Goal: Task Accomplishment & Management: Manage account settings

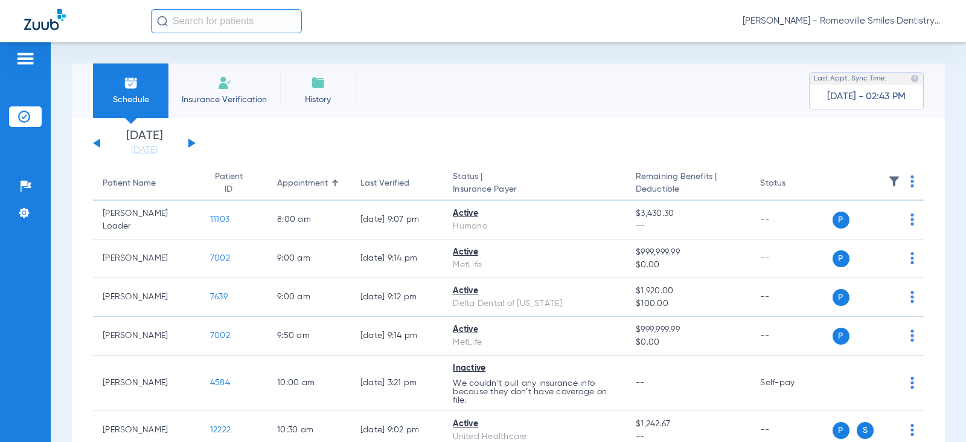
click at [899, 16] on div "Nancy Acosta - Romeoville Smiles Dentistry" at bounding box center [546, 21] width 791 height 24
click at [900, 22] on span "Nancy Acosta - Romeoville Smiles Dentistry" at bounding box center [842, 21] width 199 height 12
click at [30, 60] on div at bounding box center [483, 221] width 966 height 442
click at [13, 205] on li "Settings" at bounding box center [25, 212] width 33 height 21
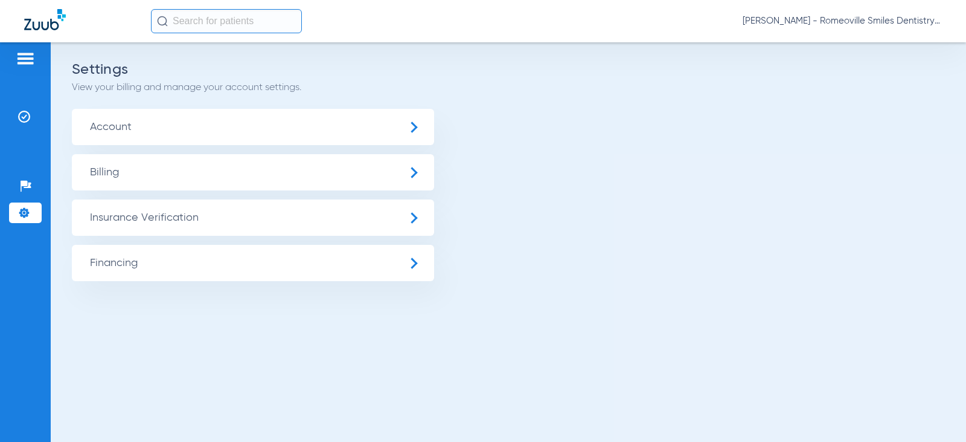
click at [951, 16] on div "Nancy Acosta - Romeoville Smiles Dentistry" at bounding box center [483, 21] width 966 height 42
click at [920, 20] on span "Nancy Acosta - Romeoville Smiles Dentistry" at bounding box center [842, 21] width 199 height 12
click at [904, 36] on button "Log out" at bounding box center [907, 43] width 66 height 24
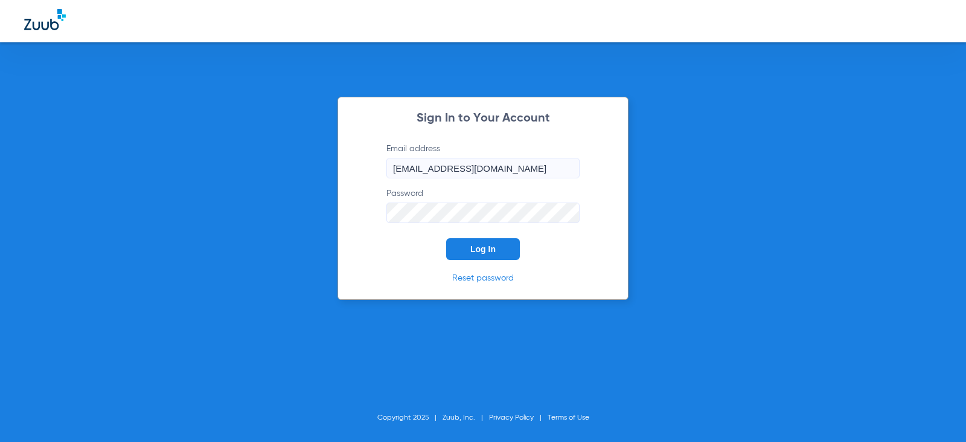
click at [480, 172] on input "nancyacosta22@mydentalmail.com" at bounding box center [483, 168] width 193 height 21
click at [680, 167] on div "Sign In to Your Account Email address nancyacosta22@mydentalmail.com Password L…" at bounding box center [483, 221] width 966 height 442
drag, startPoint x: 553, startPoint y: 170, endPoint x: 295, endPoint y: 178, distance: 258.0
click at [295, 178] on div "Sign In to Your Account Email address nancyacosta22@mydentalmail.com Password L…" at bounding box center [483, 221] width 966 height 442
type input "[EMAIL_ADDRESS][DOMAIN_NAME]"
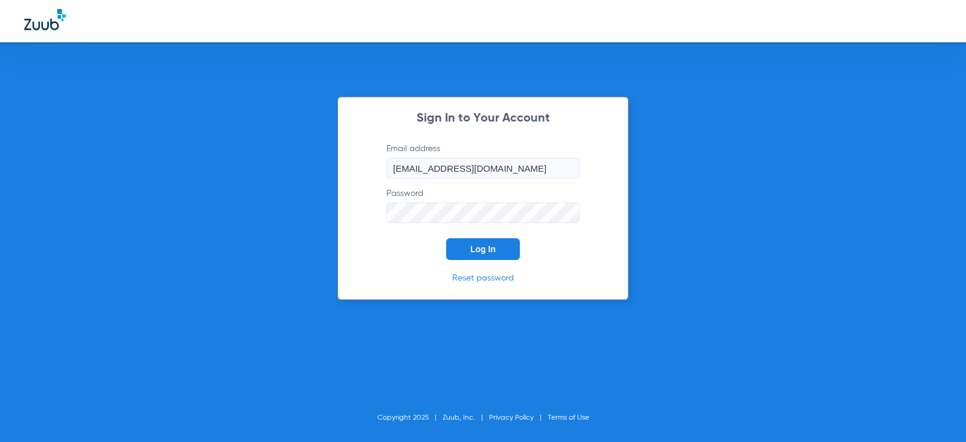
click at [446, 238] on button "Log In" at bounding box center [483, 249] width 74 height 22
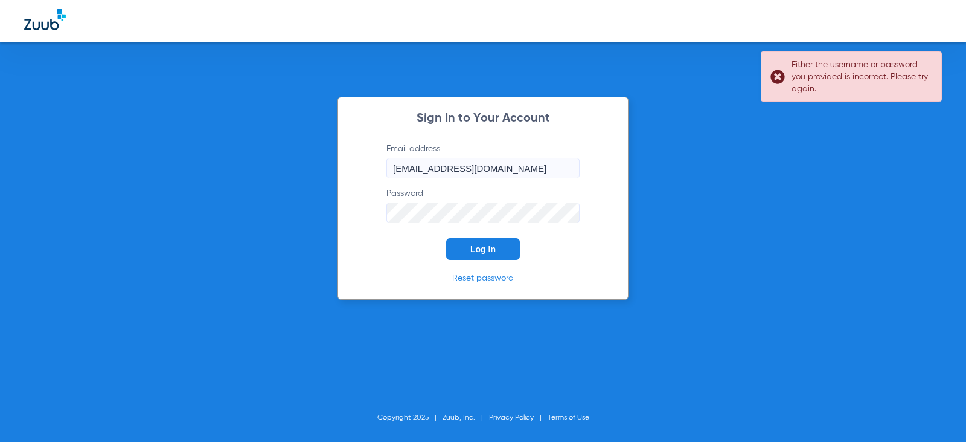
drag, startPoint x: 388, startPoint y: 165, endPoint x: 397, endPoint y: 164, distance: 9.1
click at [397, 164] on form "Email address ceciliabudzyn31@mydentalmail.com Password Log In" at bounding box center [483, 201] width 230 height 117
click at [559, 167] on input "[EMAIL_ADDRESS][DOMAIN_NAME]" at bounding box center [483, 168] width 193 height 21
click at [533, 228] on form "Email address ceciliabudzyn31@mydentalmail.com Password Log In" at bounding box center [483, 201] width 230 height 117
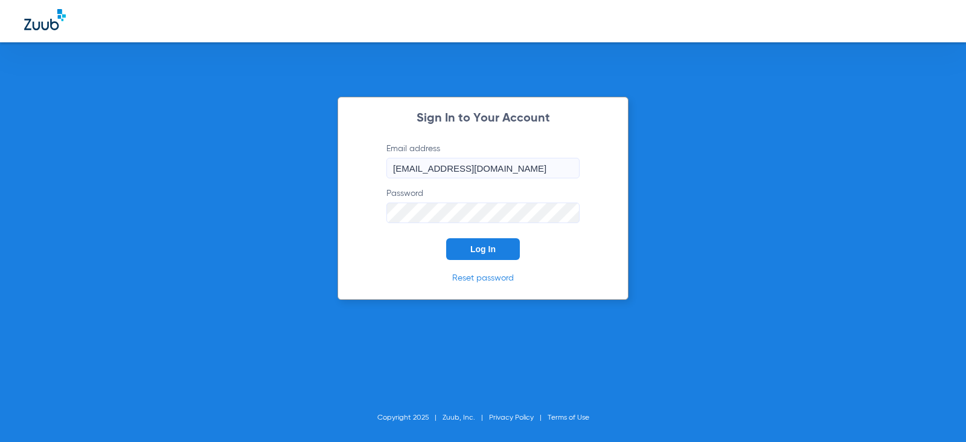
click at [352, 213] on div "Sign In to Your Account Email address ceciliabudzyn31@mydentalmail.com Password…" at bounding box center [483, 198] width 291 height 203
click at [446, 238] on button "Log In" at bounding box center [483, 249] width 74 height 22
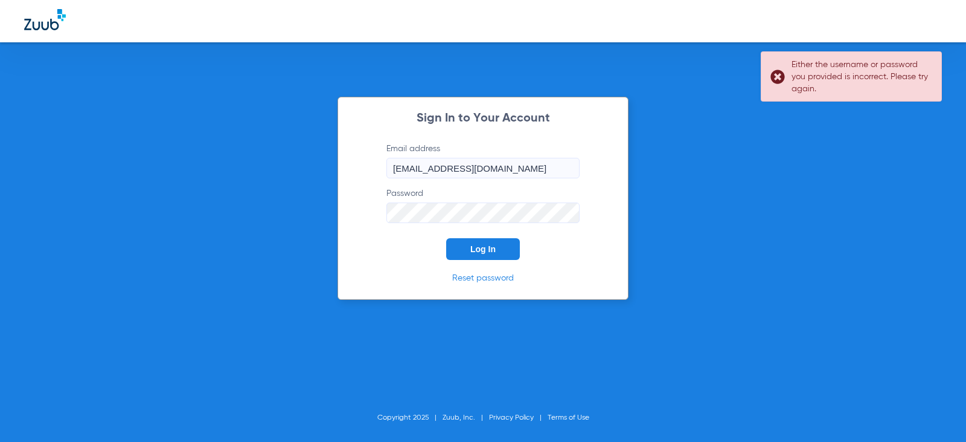
click at [636, 185] on div "Sign In to Your Account Email address ceciliabudzyn31@mydentalmail.com Password…" at bounding box center [483, 221] width 966 height 442
drag, startPoint x: 524, startPoint y: 152, endPoint x: 554, endPoint y: 161, distance: 31.5
click at [522, 157] on label "Email address ceciliabudzyn31@mydentalmail.com" at bounding box center [483, 161] width 193 height 36
click at [540, 164] on input "[EMAIL_ADDRESS][DOMAIN_NAME]" at bounding box center [483, 168] width 193 height 21
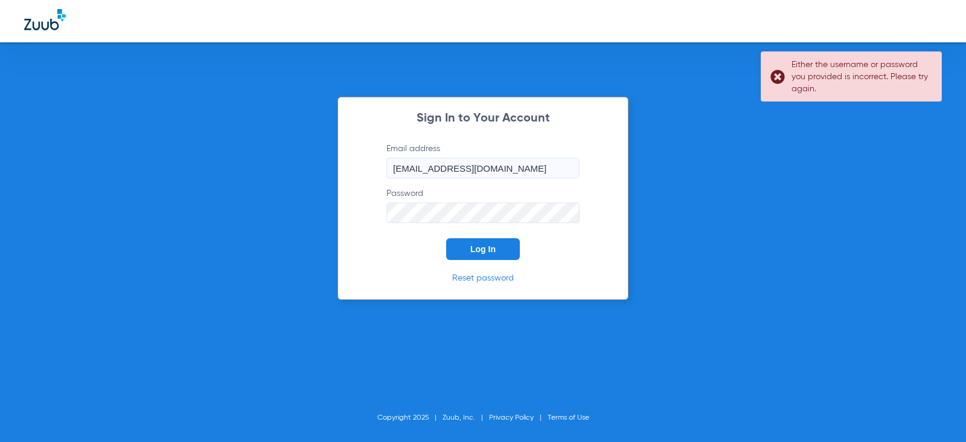
click at [540, 164] on input "[EMAIL_ADDRESS][DOMAIN_NAME]" at bounding box center [483, 168] width 193 height 21
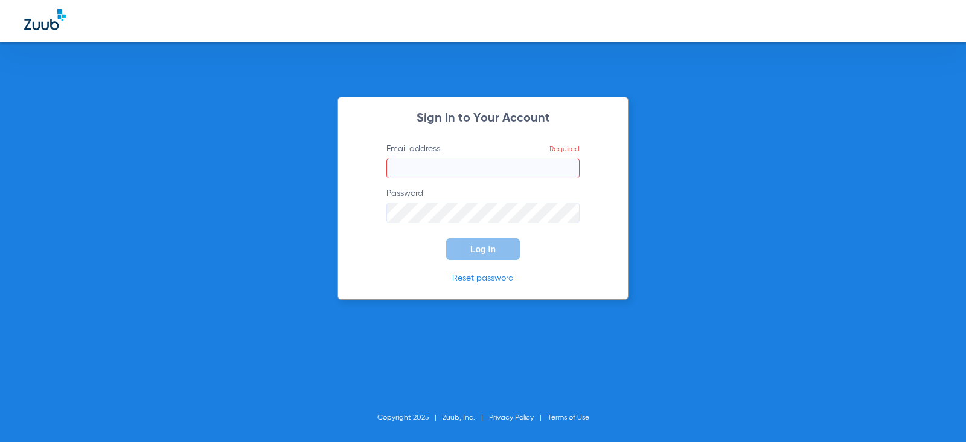
click at [322, 217] on div "Sign In to Your Account Email address Required Password Log In Reset password C…" at bounding box center [483, 221] width 966 height 442
click at [599, 193] on div "Sign In to Your Account Email address Required Password Required Log In Reset p…" at bounding box center [483, 198] width 291 height 203
click at [470, 175] on input "Email address Required" at bounding box center [483, 168] width 193 height 21
type input "nancyacosta22@mydentalmail.com"
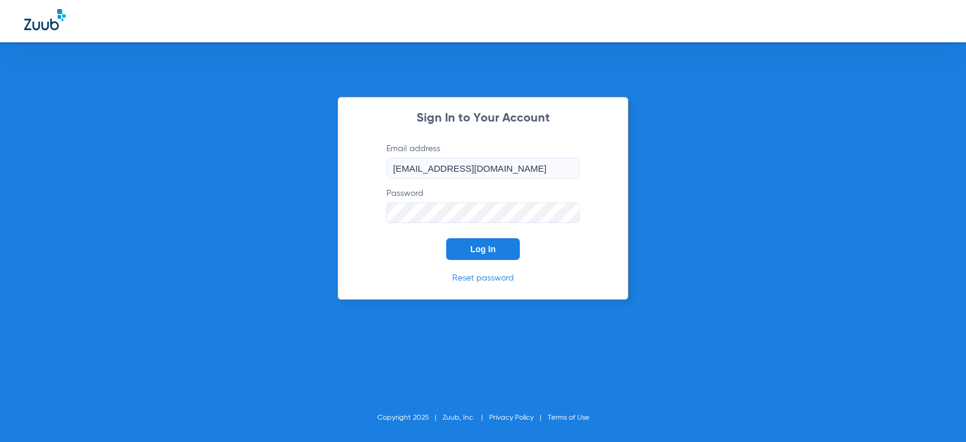
click at [480, 241] on button "Log In" at bounding box center [483, 249] width 74 height 22
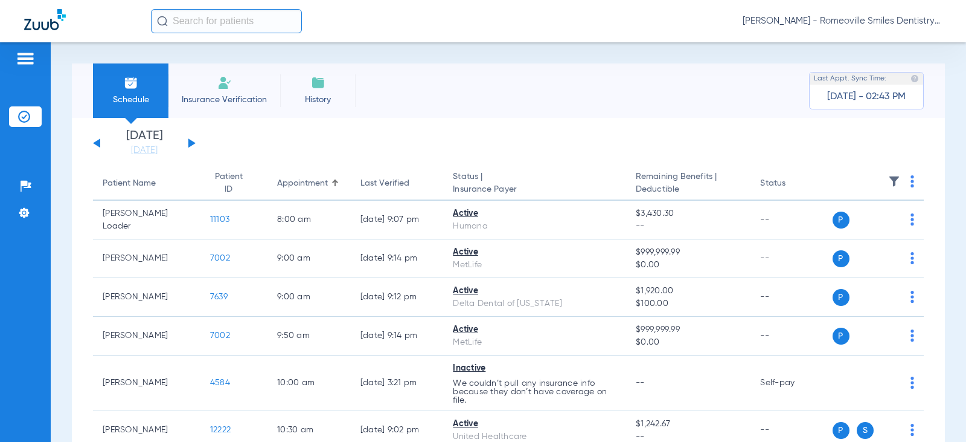
click at [283, 24] on input "text" at bounding box center [226, 21] width 151 height 24
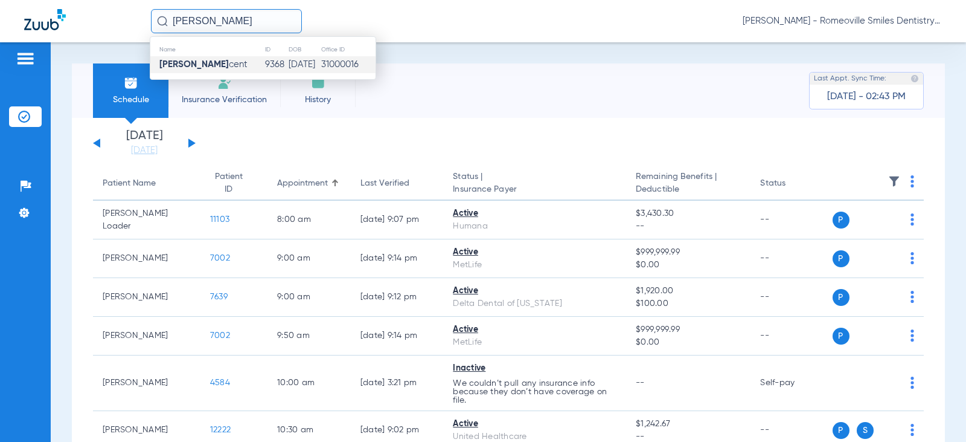
click at [290, 59] on td "10/15/1960" at bounding box center [304, 64] width 33 height 17
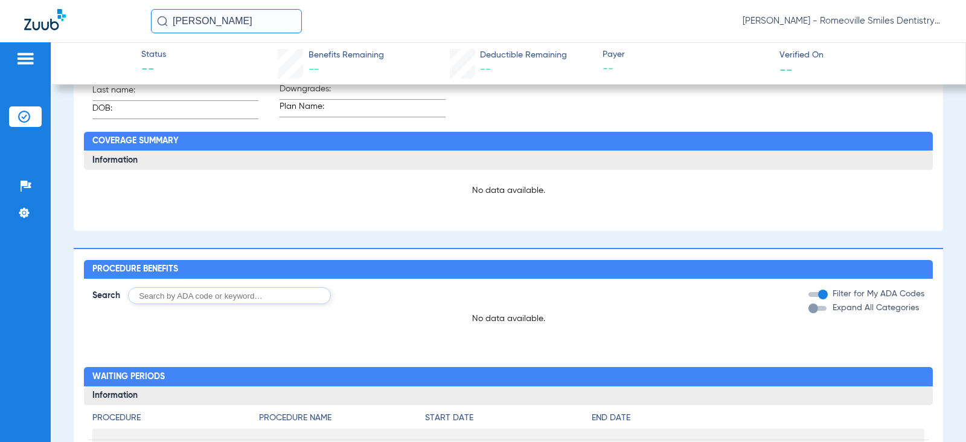
scroll to position [585, 0]
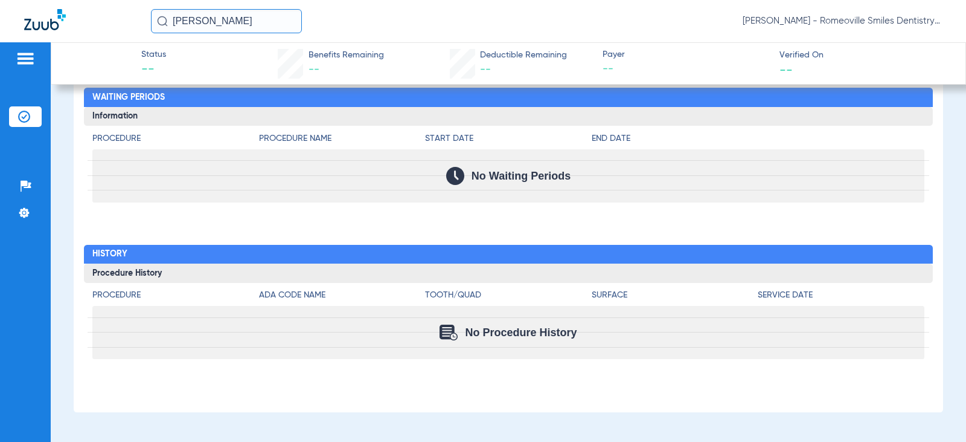
click at [234, 7] on div "Teresa Vin Nancy Acosta - Romeoville Smiles Dentistry" at bounding box center [483, 21] width 966 height 42
click at [245, 30] on input "Teresa Vin" at bounding box center [226, 21] width 151 height 24
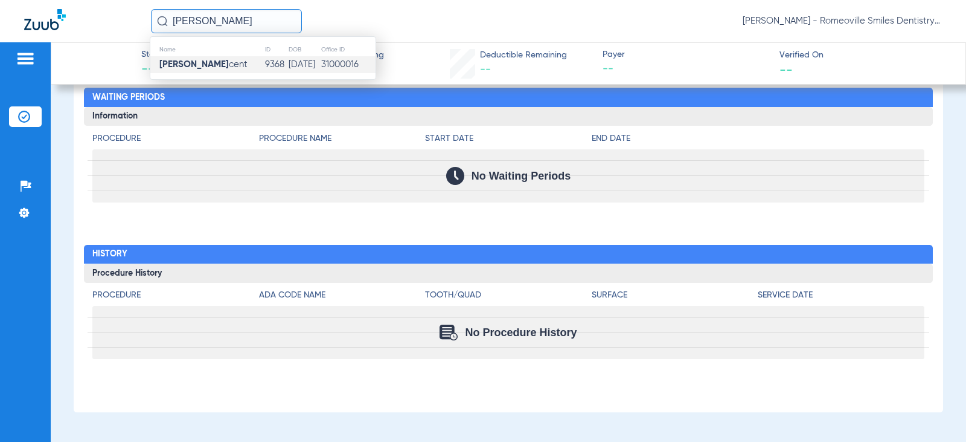
click at [234, 62] on td "Teresa Vin cent" at bounding box center [207, 64] width 114 height 17
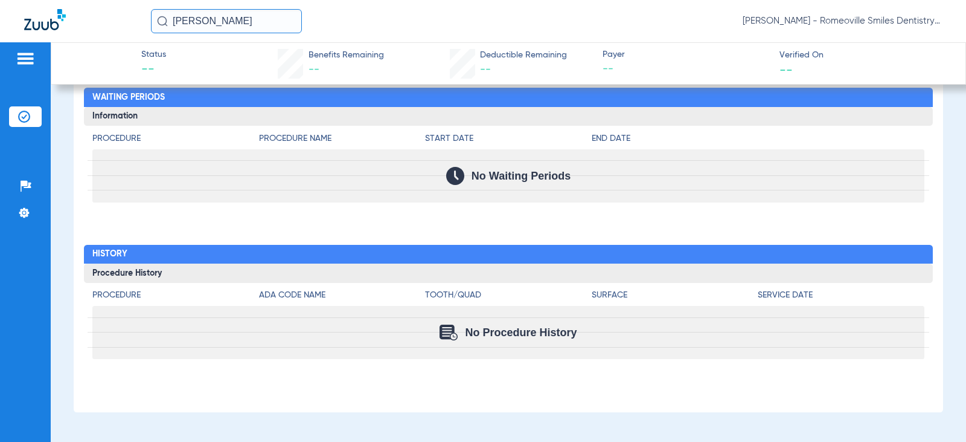
click at [241, 27] on input "Teresa Vin" at bounding box center [226, 21] width 151 height 24
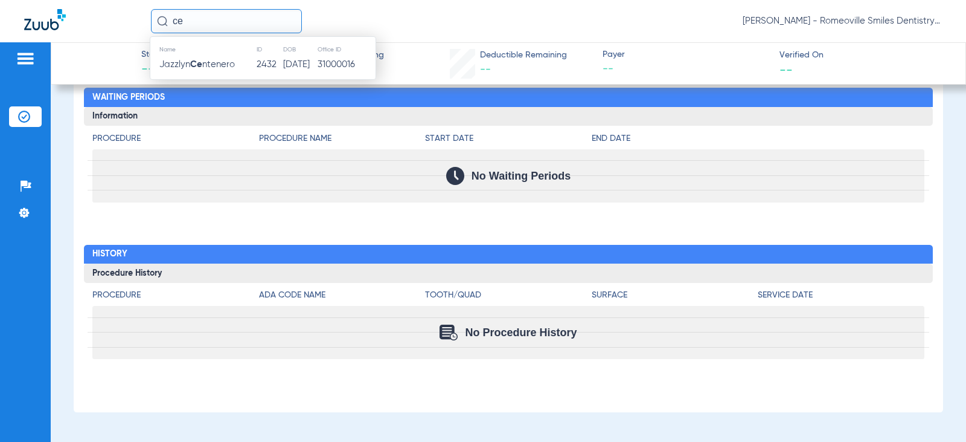
type input "c"
type input "Teresa Vincent"
click at [252, 62] on td "9368" at bounding box center [265, 64] width 27 height 17
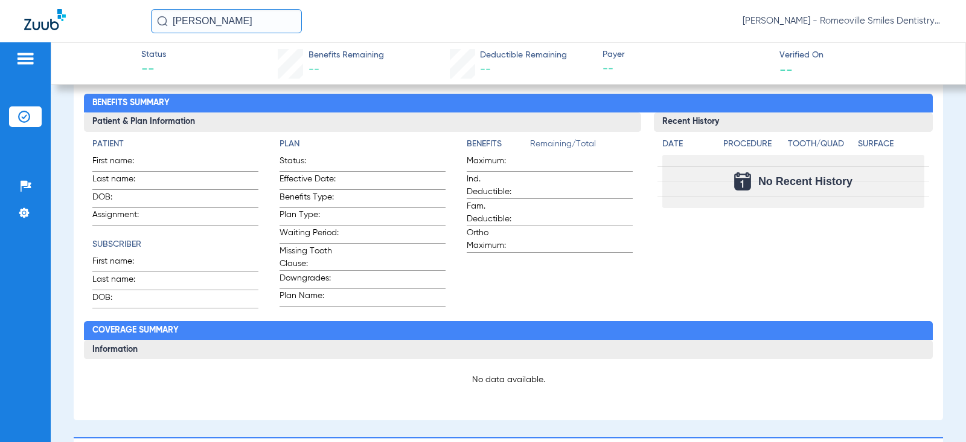
scroll to position [0, 0]
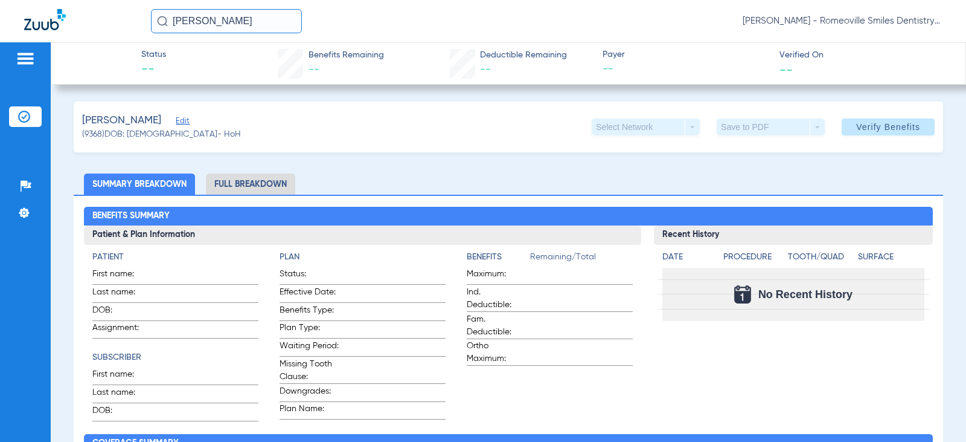
click at [931, 18] on span "Nancy Acosta - Romeoville Smiles Dentistry" at bounding box center [842, 21] width 199 height 12
click at [908, 43] on span "Log out" at bounding box center [907, 43] width 47 height 8
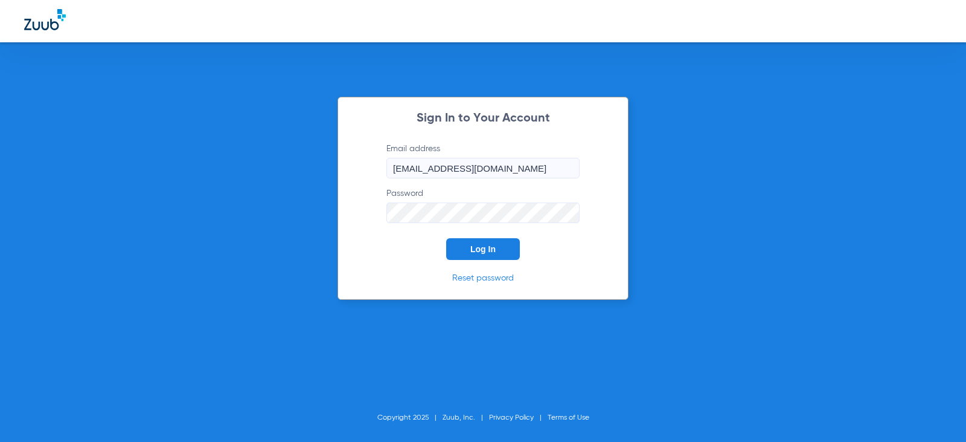
click at [423, 200] on label "Password" at bounding box center [483, 205] width 193 height 36
drag, startPoint x: 551, startPoint y: 165, endPoint x: 347, endPoint y: 164, distance: 204.2
click at [350, 161] on div "Sign In to Your Account Email address nancyacosta22@mydentalmail.com Password L…" at bounding box center [483, 198] width 291 height 203
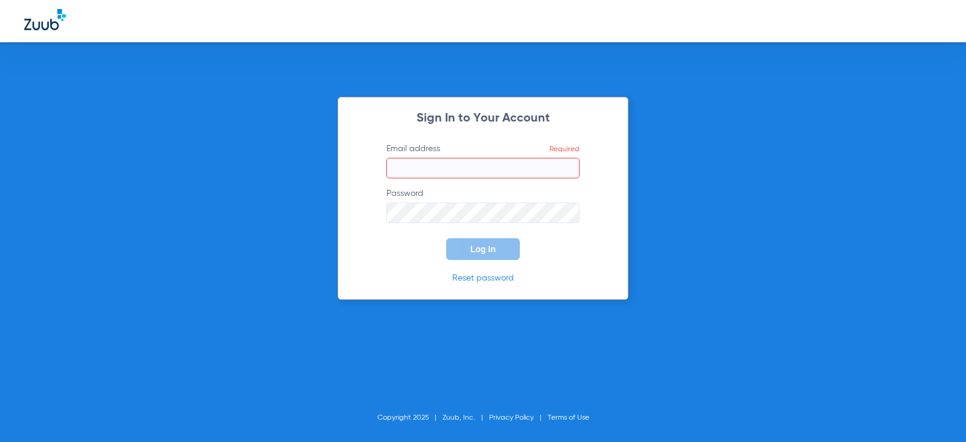
click at [305, 230] on div "Sign In to Your Account Email address Required Password Log In Reset password C…" at bounding box center [483, 221] width 966 height 442
click at [498, 168] on input "Email address Required" at bounding box center [483, 168] width 193 height 21
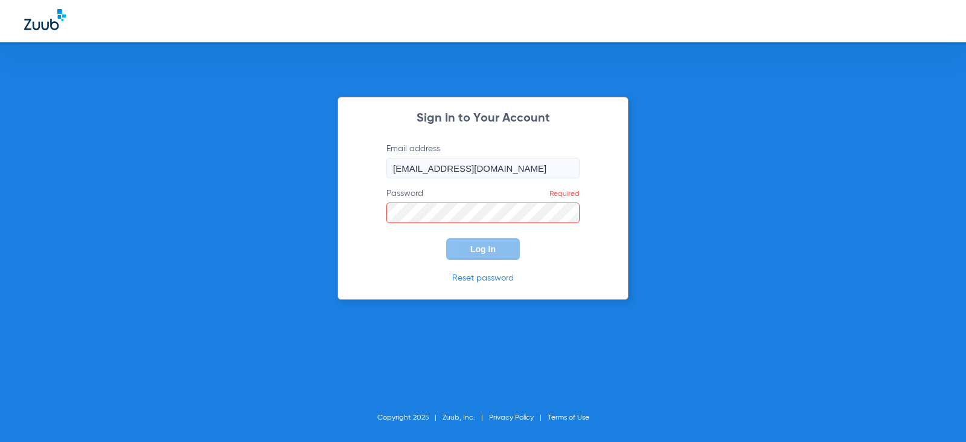
type input "[EMAIL_ADDRESS][DOMAIN_NAME]"
click at [484, 282] on link "Reset password" at bounding box center [483, 278] width 62 height 8
